Goal: Navigation & Orientation: Go to known website

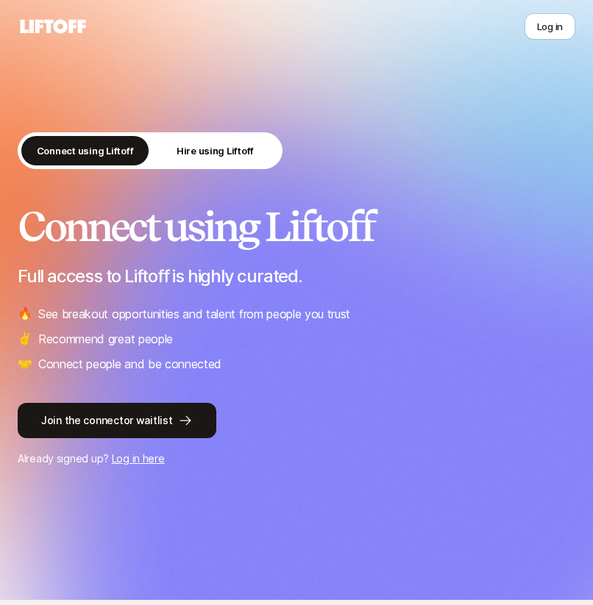
click at [396, 122] on div "Connect using Liftoff Hire using Liftoff Connect using Liftoff Full access to L…" at bounding box center [296, 300] width 593 height 600
